Goal: Stay updated

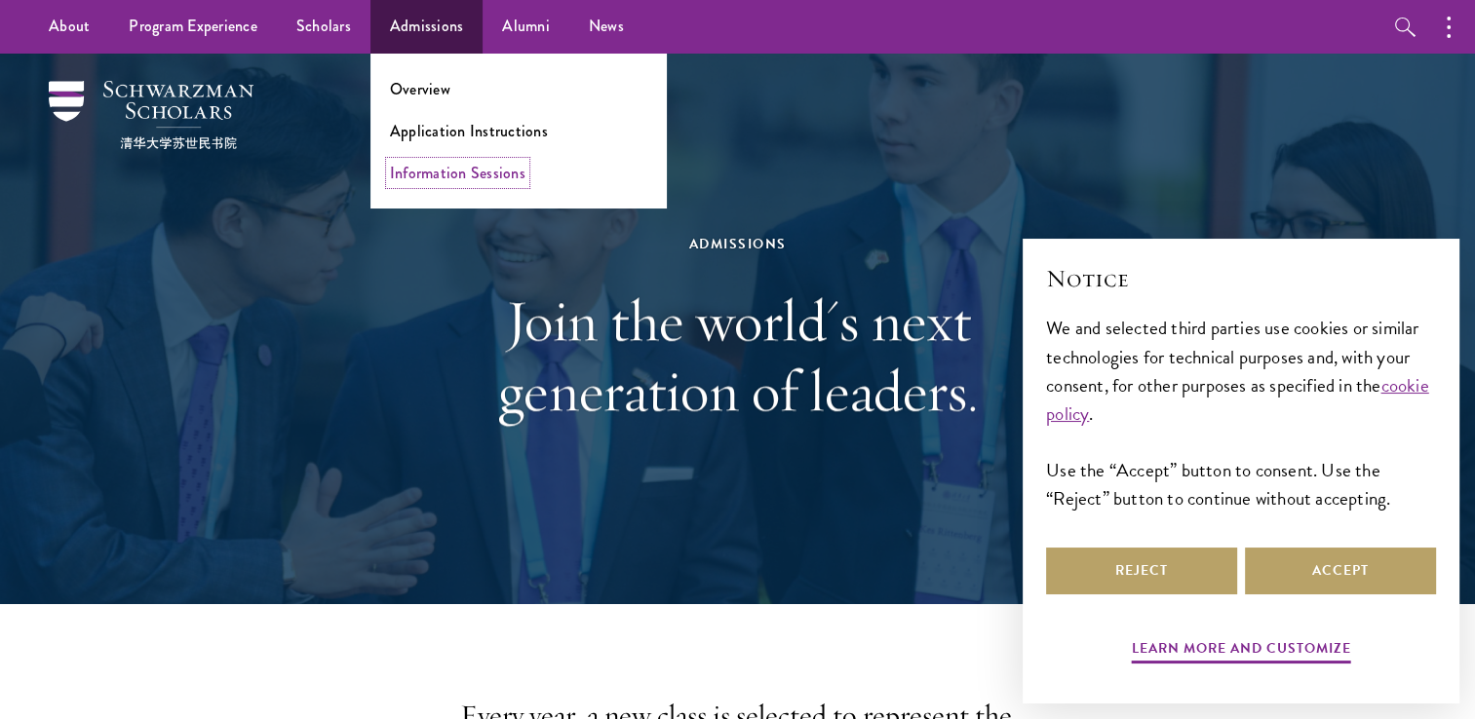
click at [480, 177] on link "Information Sessions" at bounding box center [457, 173] width 135 height 22
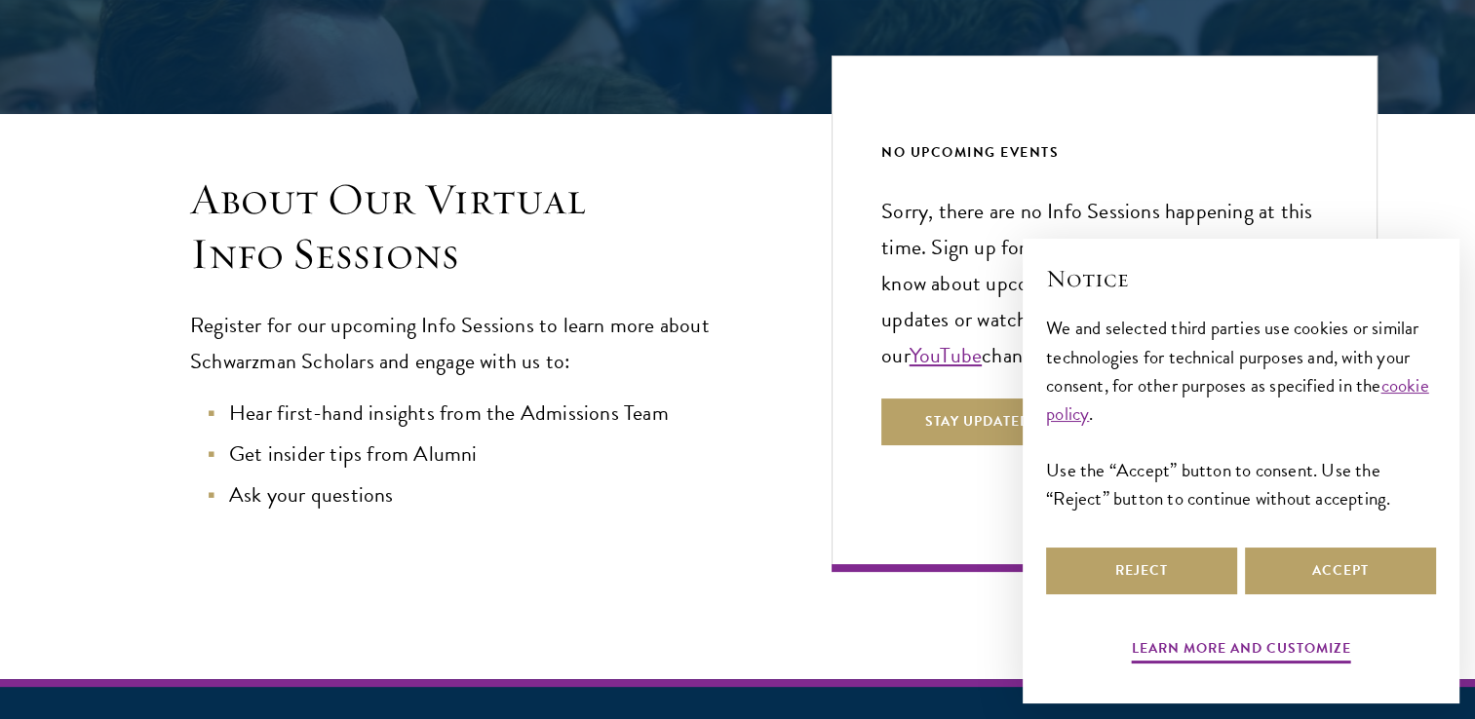
scroll to position [390, 0]
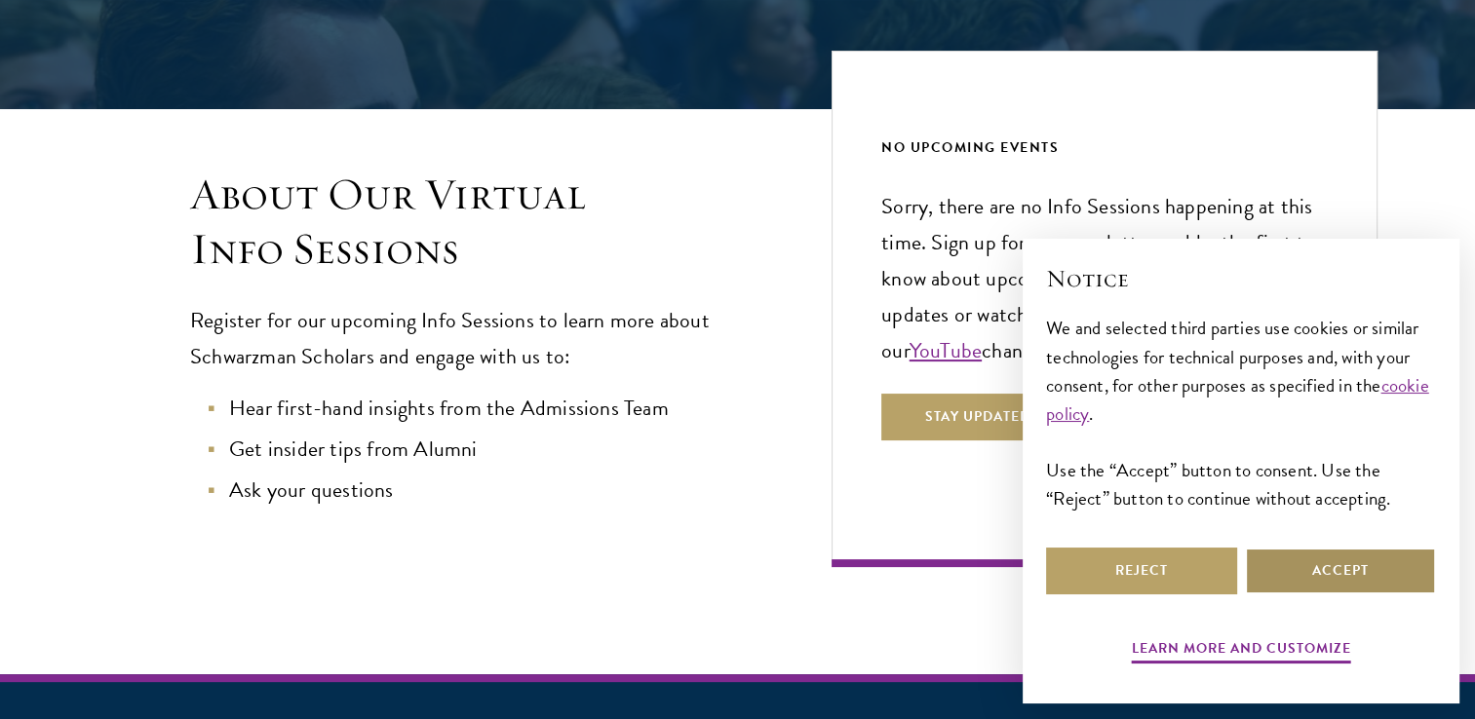
click at [1340, 571] on button "Accept" at bounding box center [1340, 571] width 191 height 47
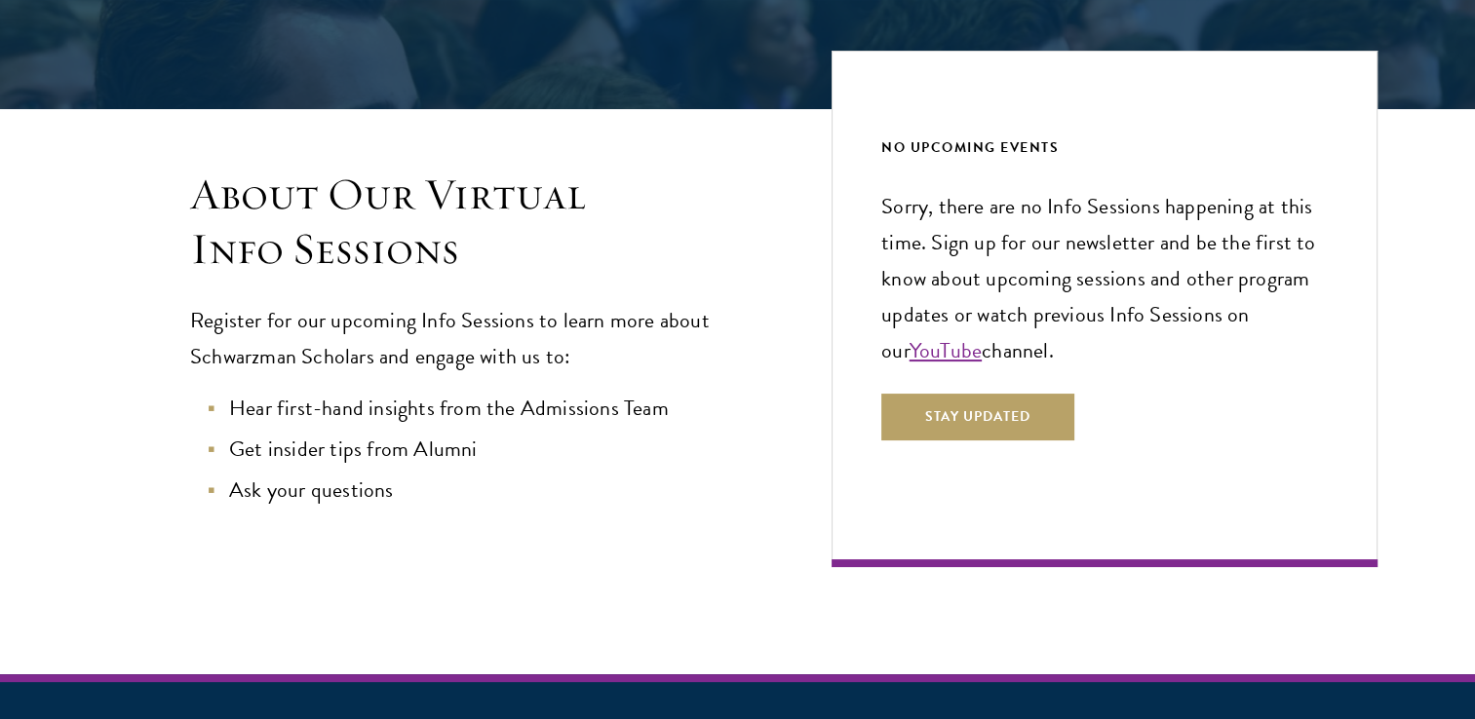
click at [581, 415] on li "Hear first-hand insights from the Admissions Team" at bounding box center [482, 409] width 544 height 36
click at [968, 419] on button "Stay Updated" at bounding box center [977, 417] width 193 height 47
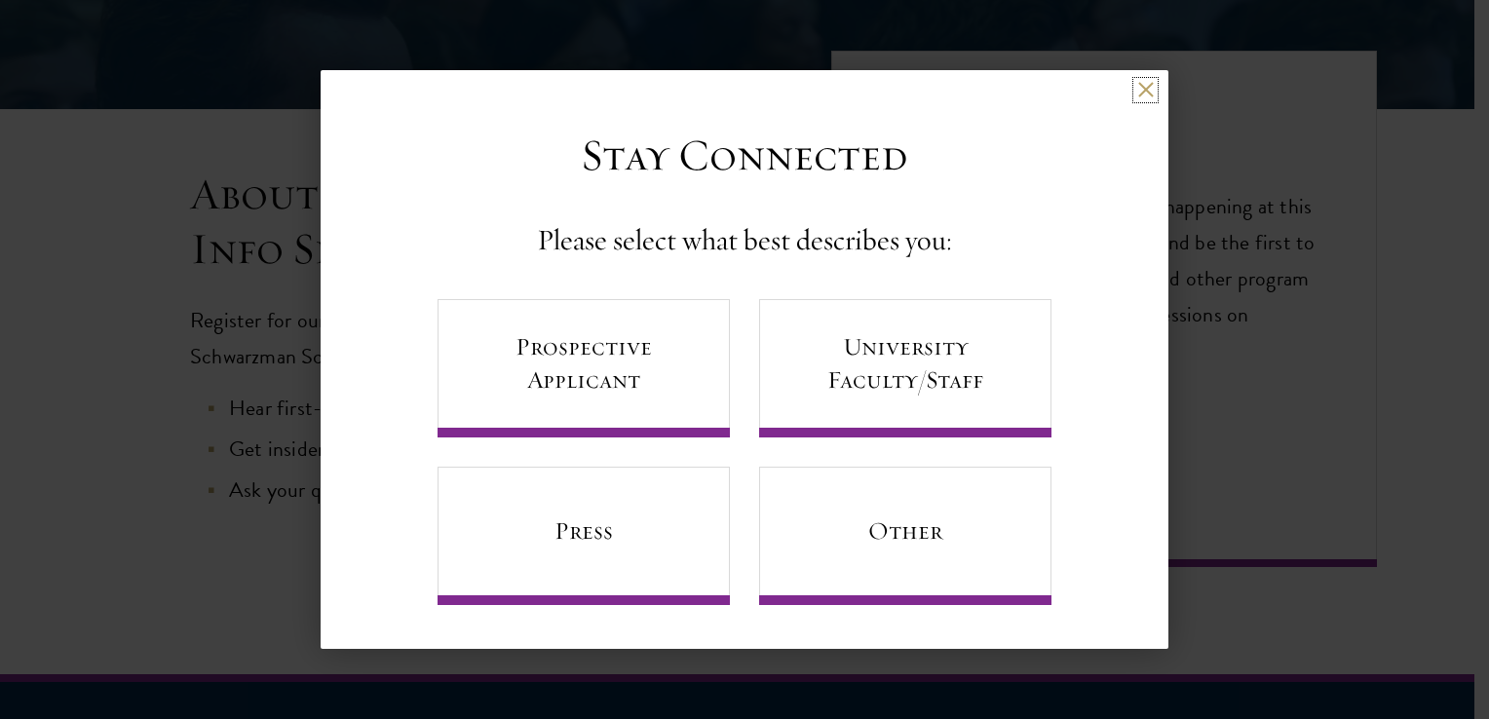
click at [1139, 93] on button at bounding box center [1145, 90] width 17 height 17
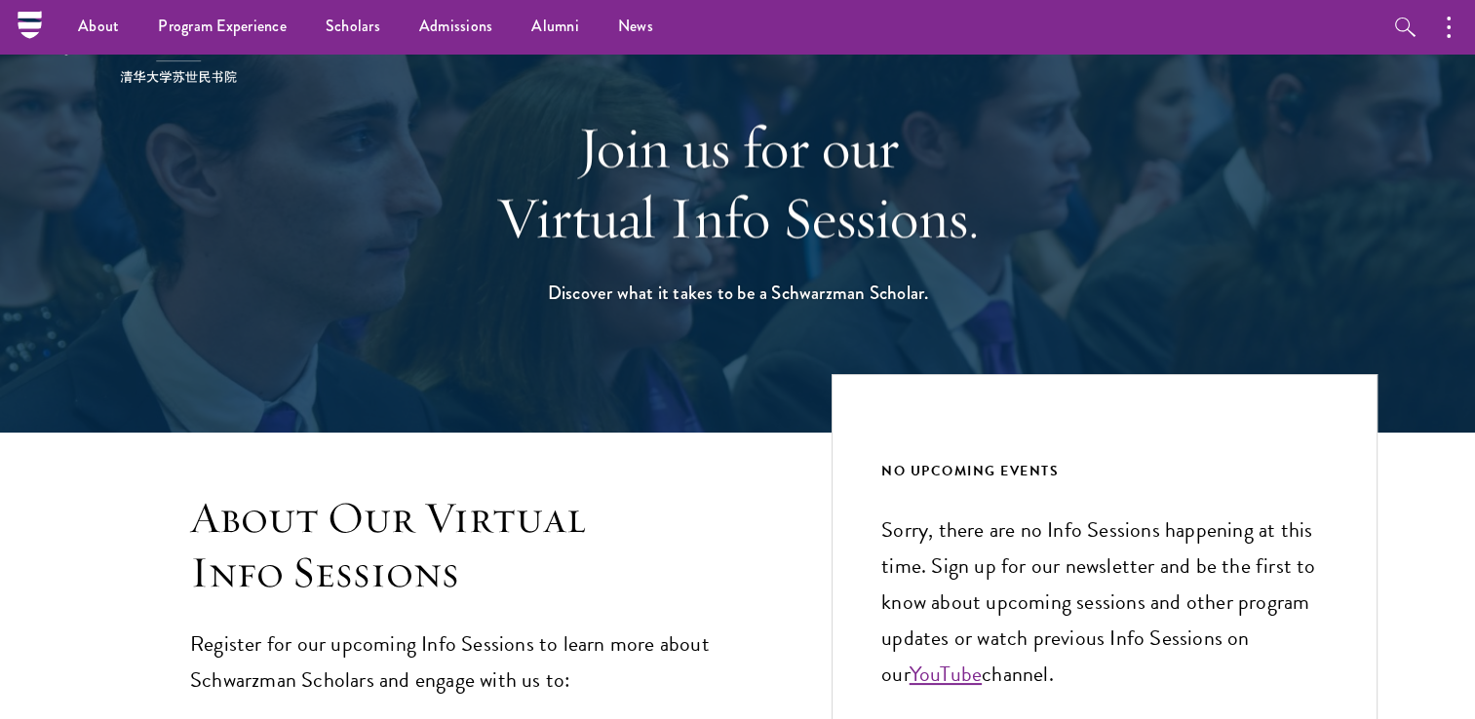
scroll to position [0, 0]
